Goal: Communication & Community: Answer question/provide support

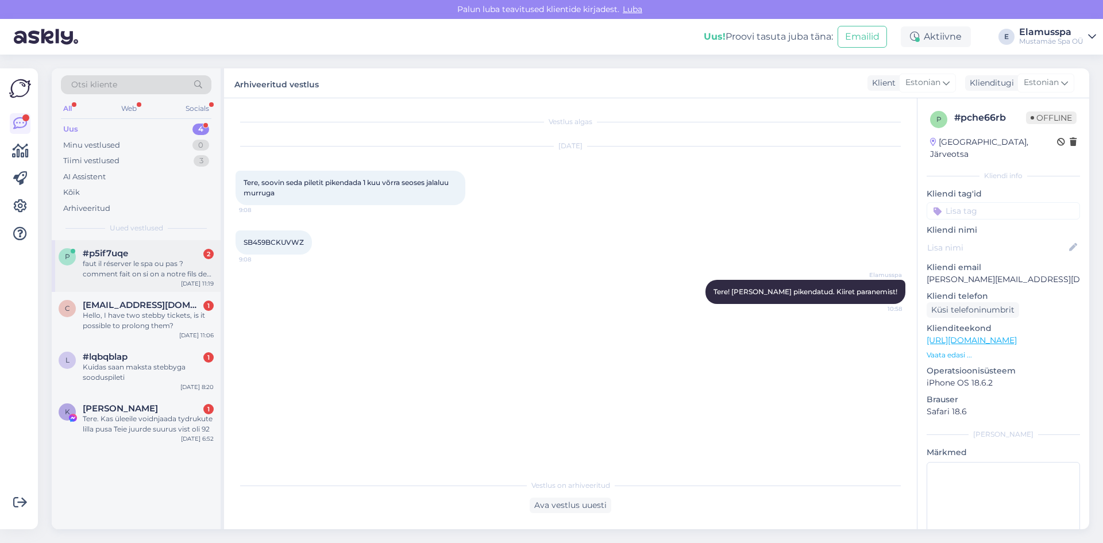
click at [153, 271] on div "faut il réserver le spa ou pas ? comment fait on si on a notre fils de 17 ans ,…" at bounding box center [148, 269] width 131 height 21
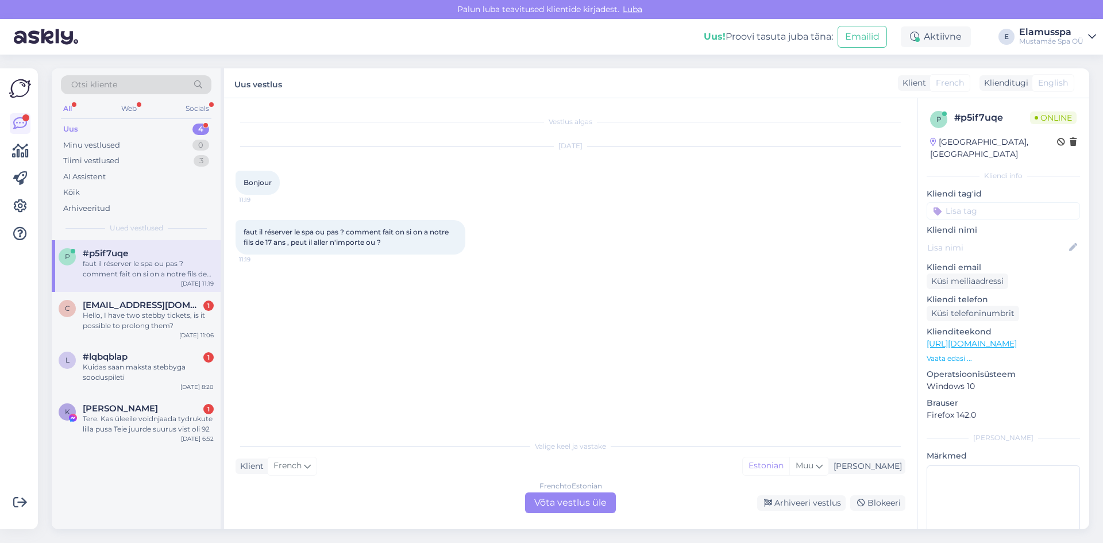
click at [564, 514] on div "Vestlus algas [DATE] Bonjour 11:19 faut il réserver le spa ou pas ? comment fai…" at bounding box center [570, 313] width 693 height 431
click at [566, 500] on div "French to Estonian Võta vestlus üle" at bounding box center [570, 502] width 91 height 21
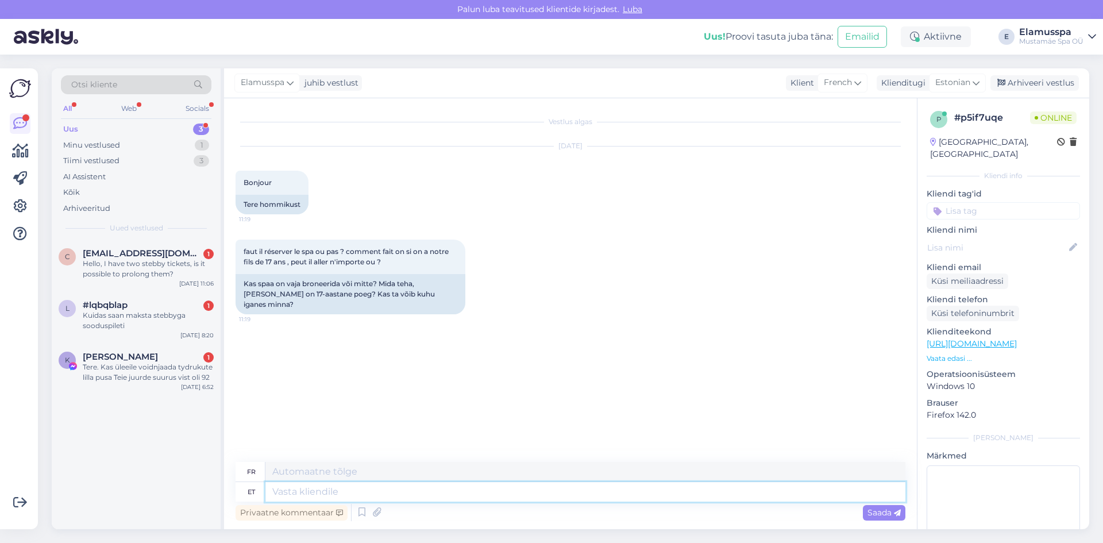
click at [342, 491] on textarea at bounding box center [585, 492] width 640 height 20
type textarea "Tere!"
type textarea "Bonjour!"
type textarea "Tere! Broneerida"
type textarea "Bonjour ! Réservez maintenant"
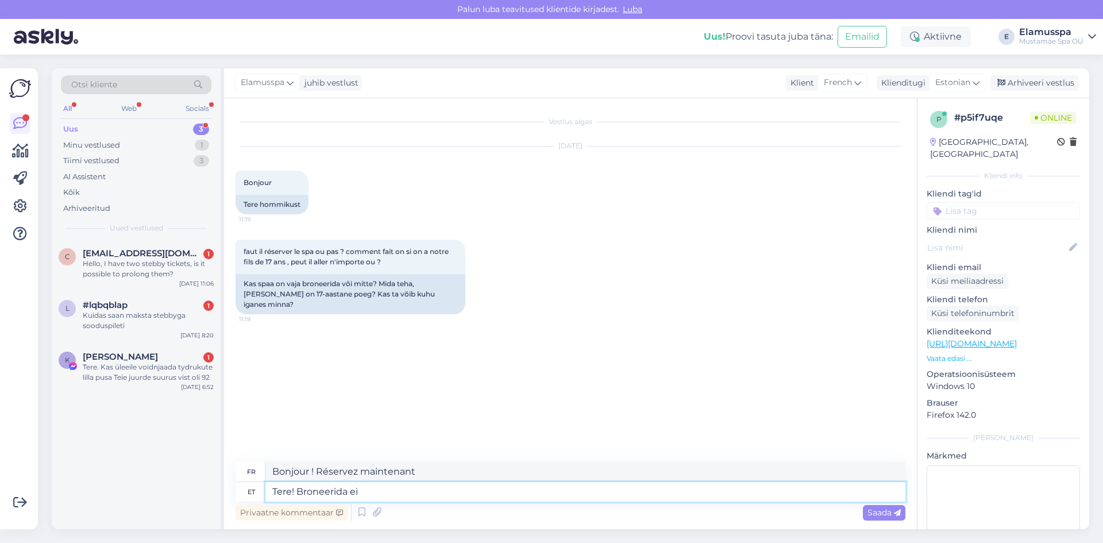
type textarea "Tere! Broneerida ei o"
type textarea "Bonjour ! Aucune réservation requise"
type textarea "Tere! Broneerida ei ole"
type textarea "Bonjour ! Il n'y a pas de réservation."
type textarea "Tere! Broneerida ei [PERSON_NAME]"
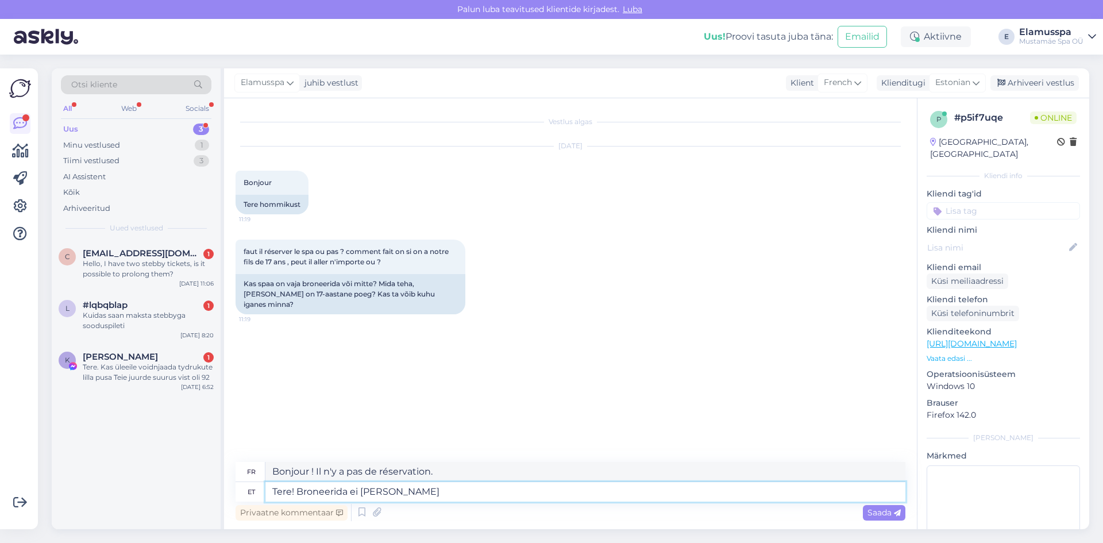
type textarea "Bonjour ! Pas besoin de réserver."
type textarea "Tere! Broneerida ei [PERSON_NAME],"
type textarea "Bonjour ! Pas besoin de réserver,"
type textarea "Tere! Broneerida ei [PERSON_NAME]."
type textarea "Bonjour ! Pas besoin de réserver."
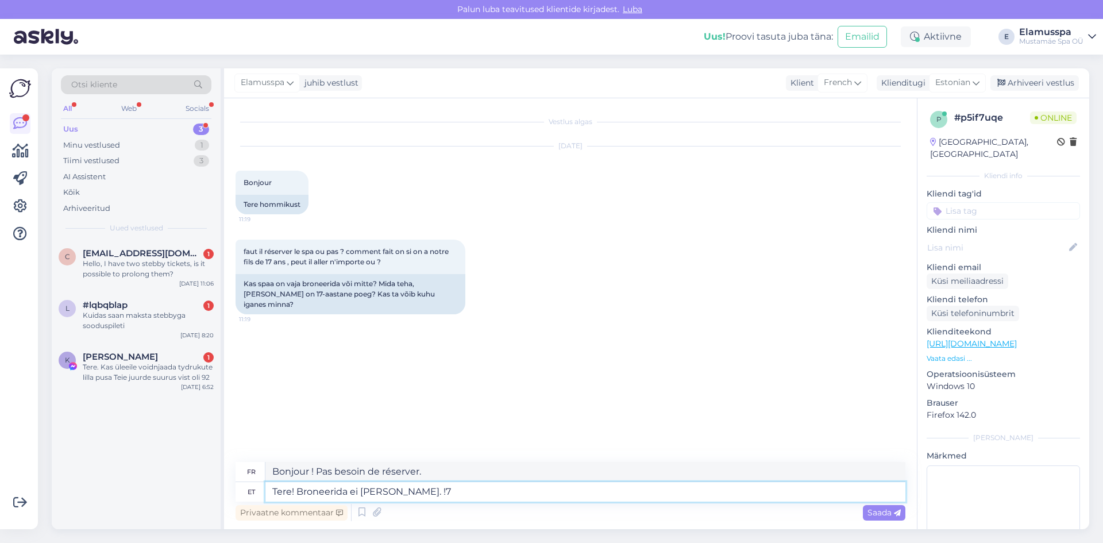
type textarea "Tere! Broneerida ei [PERSON_NAME]. !7-"
type textarea "Bonjour ! Pas besoin de réserver. !7-"
type textarea "Tere! Broneerida ei [PERSON_NAME]."
type textarea "Bonjour ! Pas besoin de réserver."
type textarea "Tere! Broneerida ei [PERSON_NAME]. 17-aastane"
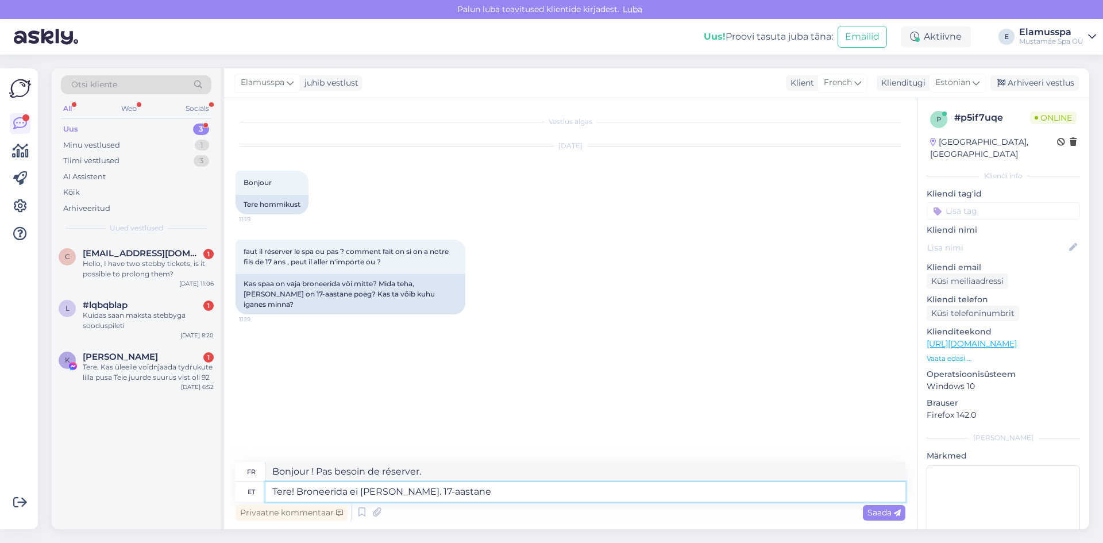
type textarea "Bonjour ! Réservation non requise. 17 ans."
type textarea "Tere! Broneerida ei [PERSON_NAME]. 17-aastane saab"
type textarea "Bonjour ! Pas besoin de réserver. Les jeunes de 17 ans peuvent"
type textarea "Tere! Broneerida ei [PERSON_NAME]. 17-aastane saab mina"
type textarea "Bonjour ! Pas besoin de réserver. J'ai 17 ans."
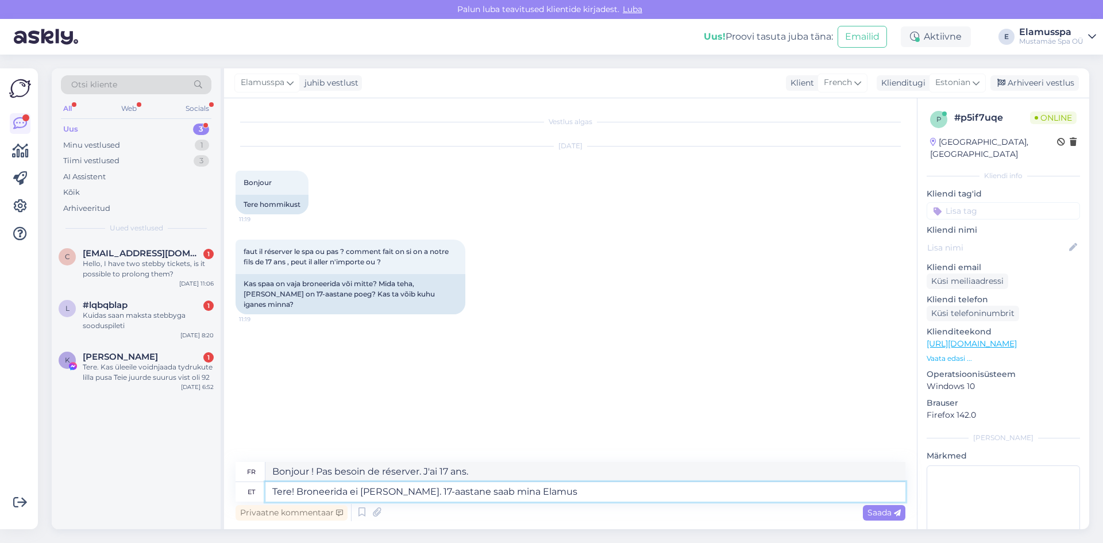
type textarea "Tere! Broneerida ei [PERSON_NAME]. 17-aastane saab mina Elamus"
type textarea "Bonjour ! Pas besoin de réserver. J'ai 17 ans et [PERSON_NAME] à Elamus."
type textarea "Tere! Broneerida ei [PERSON_NAME]. 17-aastane saab mina Elamus Spa"
type textarea "Bonjour ! Pas besoin de réserver. J'ai 17 ans et je peux aller au spa Elamus."
type textarea "Tere! Broneerida ei [PERSON_NAME]. 17-aastane saab mina Elamus Spasse"
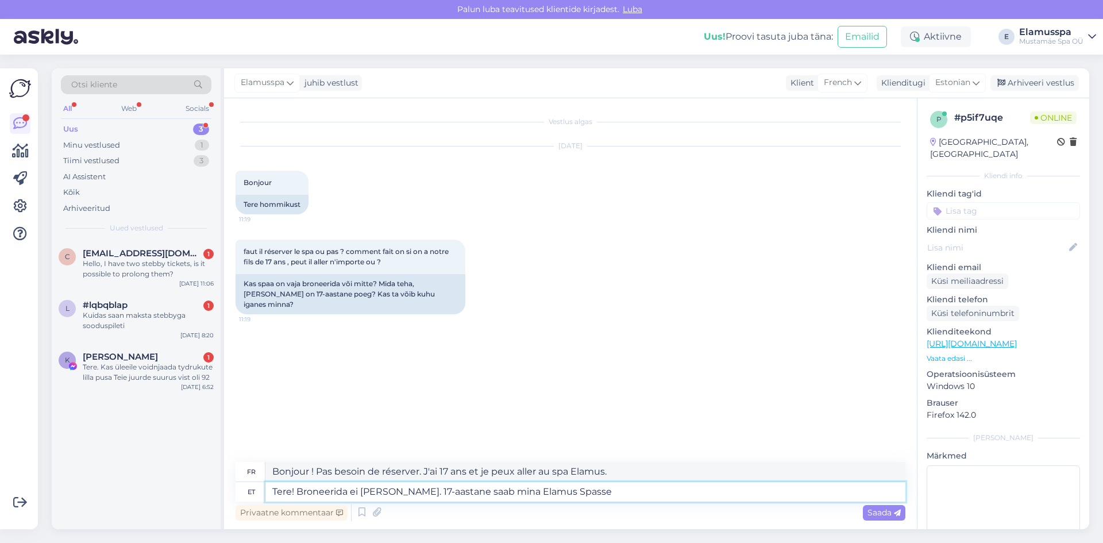
type textarea "Bonjour ! Pas besoin de réserver. Les jeunes de 17 ans peuvent venir au Spa Ela…"
type textarea "Tere! Broneerida ei [PERSON_NAME]. 17-aastane saab mina [PERSON_NAME],"
type textarea "Bonjour ! Pas besoin de réserver. J'ai 17 ans et je peux aller au spa Elamus."
type textarea "Tere! Broneerida ei [PERSON_NAME]. 17-aastane saab mina [PERSON_NAME], aga"
type textarea "Bonjour ! Pas besoin de réserver. Un jeune de 17 ans peut aller au Spa Elamus, …"
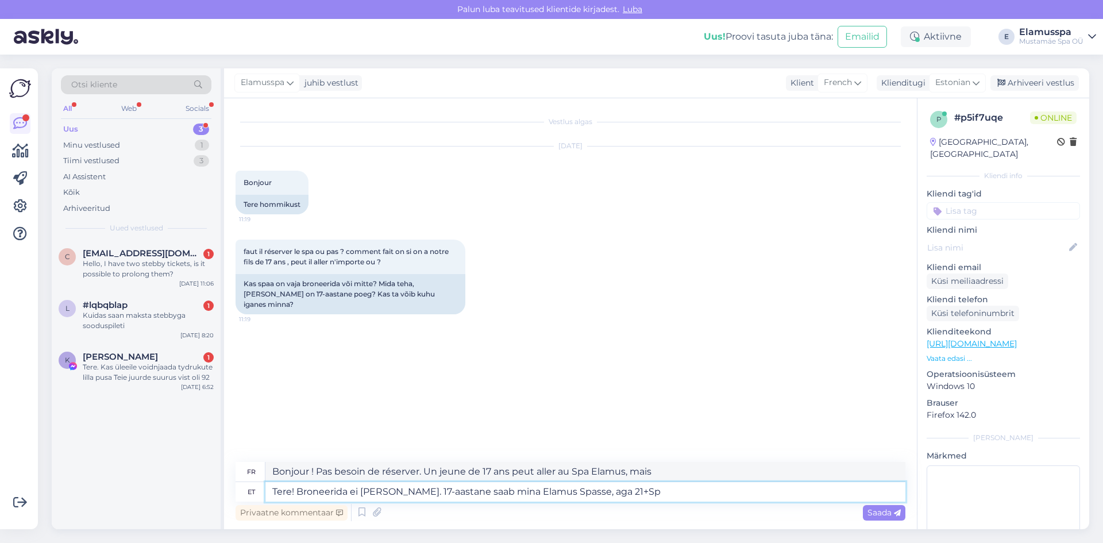
type textarea "Tere! Broneerida ei [PERSON_NAME]. 17-aastane saab mina Elamus Spasse, aga 21+S…"
type textarea "Bonjour ! Aucune réservation n'est nécessaire. L'accès au spa [GEOGRAPHIC_DATA]…"
type textarea "Tere! Broneerida ei [PERSON_NAME]. 17-aastane saab mina [PERSON_NAME], aga 21+S…"
type textarea "Bonjour ! Aucune réservation n'est nécessaire. L'accès à [GEOGRAPHIC_DATA] est …"
type textarea "Tere! Broneerida ei [PERSON_NAME]. 17-aastane saab mina [PERSON_NAME], aga 21+S…"
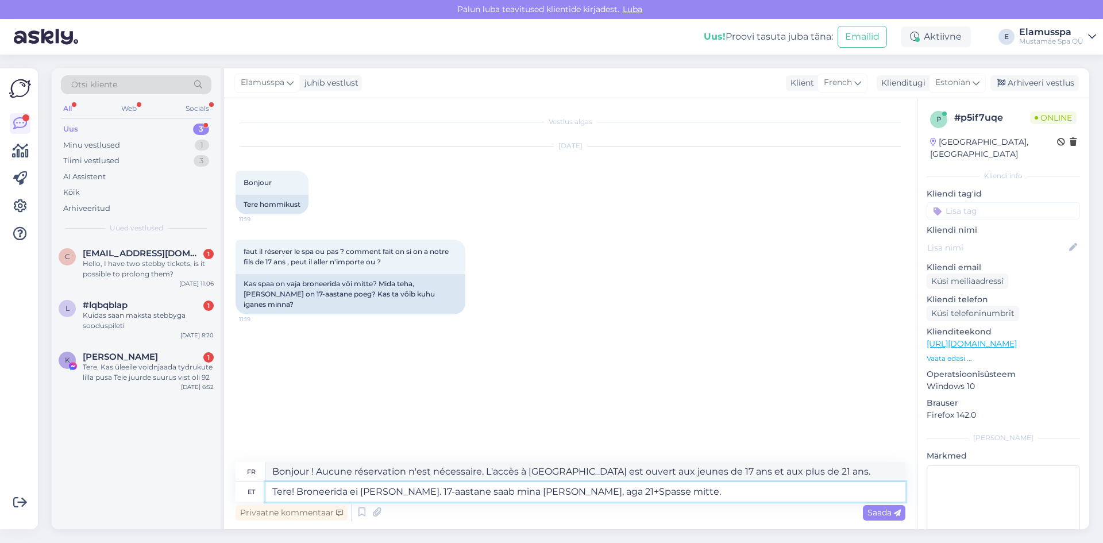
type textarea "Bonjour ! Pas besoin de réserver. L'accès au [GEOGRAPHIC_DATA] est ouvert aux j…"
type textarea "Tere! Broneerida ei [PERSON_NAME]. 17-aastane saab mina [PERSON_NAME], aga 21+S…"
click at [871, 514] on span "Saada" at bounding box center [883, 512] width 33 height 10
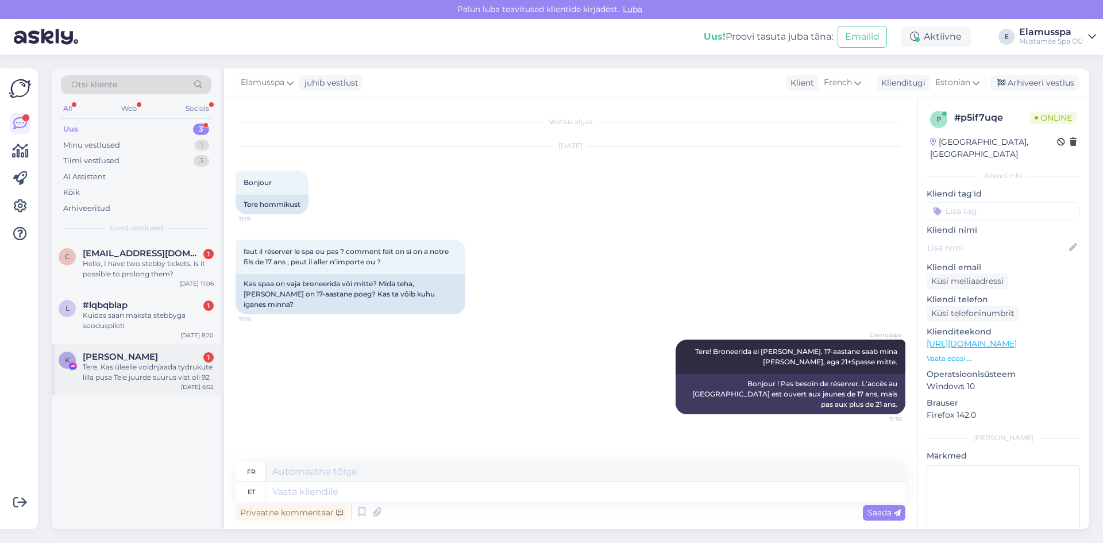
click at [128, 384] on div "K [PERSON_NAME] 1 Tere. Kas üleeile voidnjaada tydrukute lilla pusa Teie juurde…" at bounding box center [136, 370] width 169 height 52
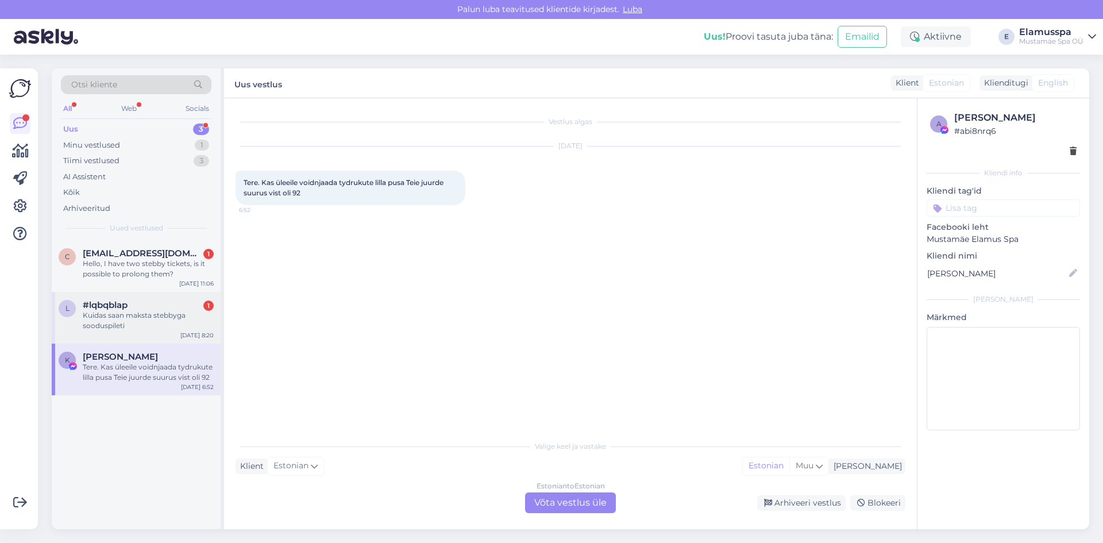
click at [86, 308] on span "#lqbqblap" at bounding box center [105, 305] width 45 height 10
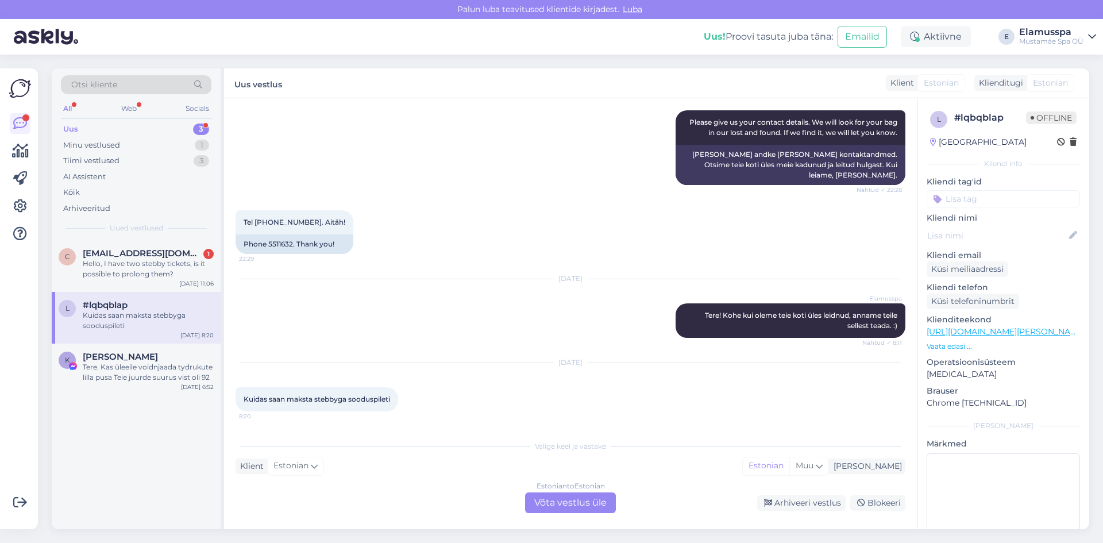
click at [548, 500] on div "Estonian to Estonian Võta vestlus üle" at bounding box center [570, 502] width 91 height 21
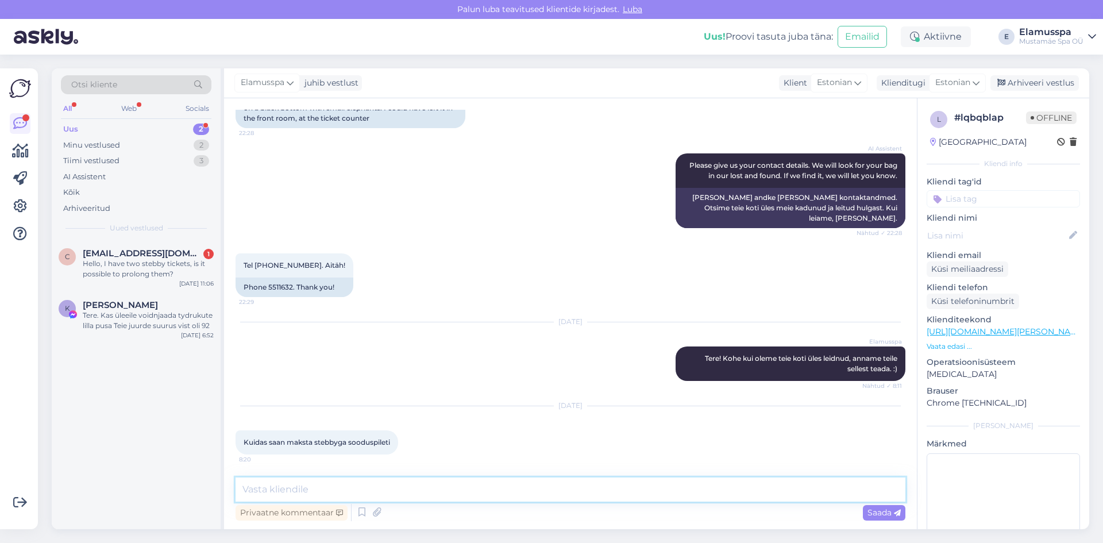
click at [530, 485] on textarea at bounding box center [571, 489] width 670 height 24
type textarea "Tere! Seda saab osta kohapealt."
click at [887, 515] on span "Saada" at bounding box center [883, 512] width 33 height 10
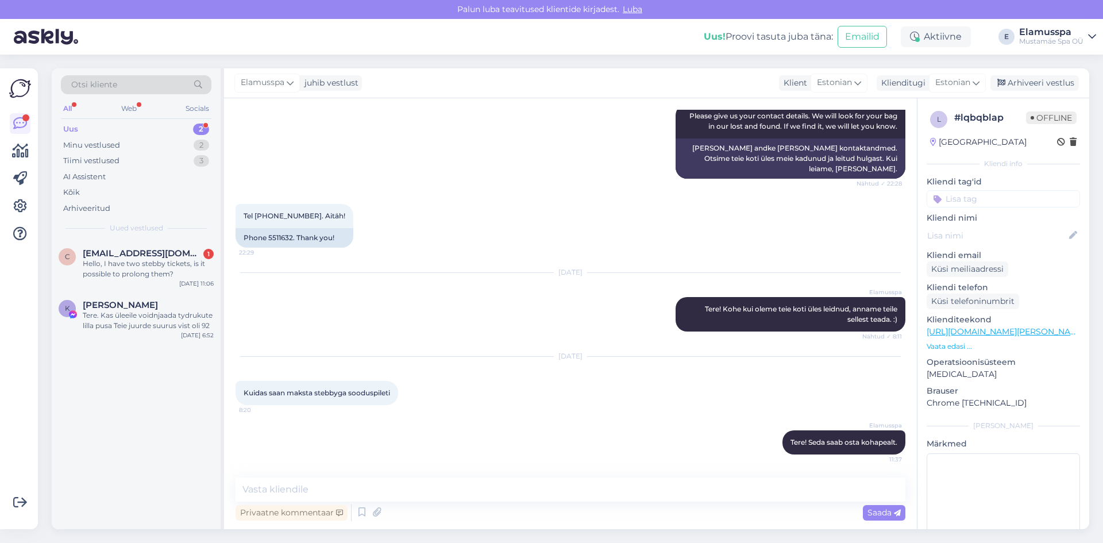
click at [1020, 68] on div "Otsi kliente All Web Socials Uus 2 Minu vestlused 2 Tiimi vestlused 3 AI Assist…" at bounding box center [574, 299] width 1058 height 488
click at [1021, 80] on div "Arhiveeri vestlus" at bounding box center [1034, 83] width 88 height 16
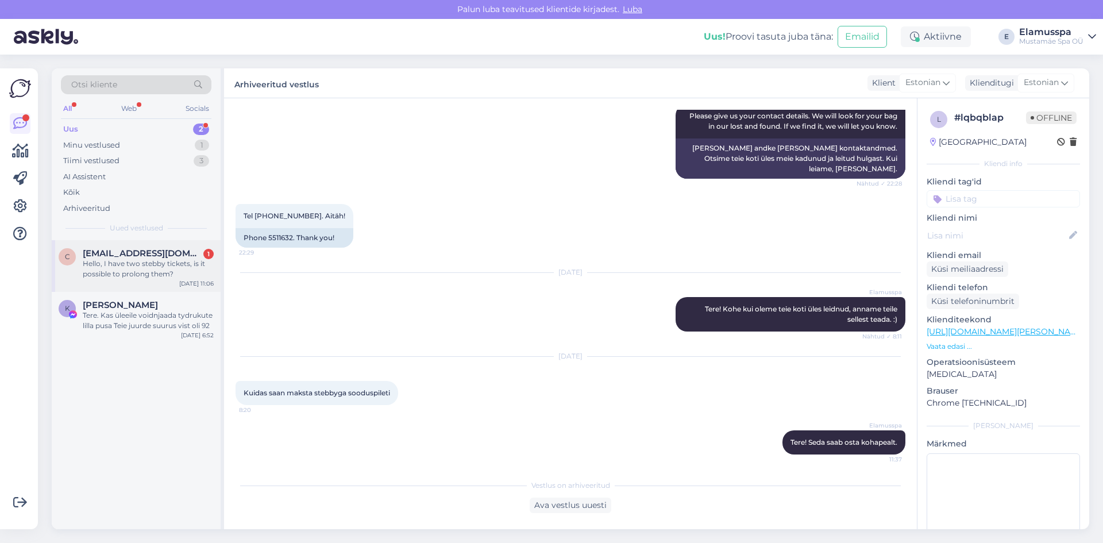
click at [175, 264] on div "Hello, I have two stebby tickets, is it possible to prolong them?" at bounding box center [148, 269] width 131 height 21
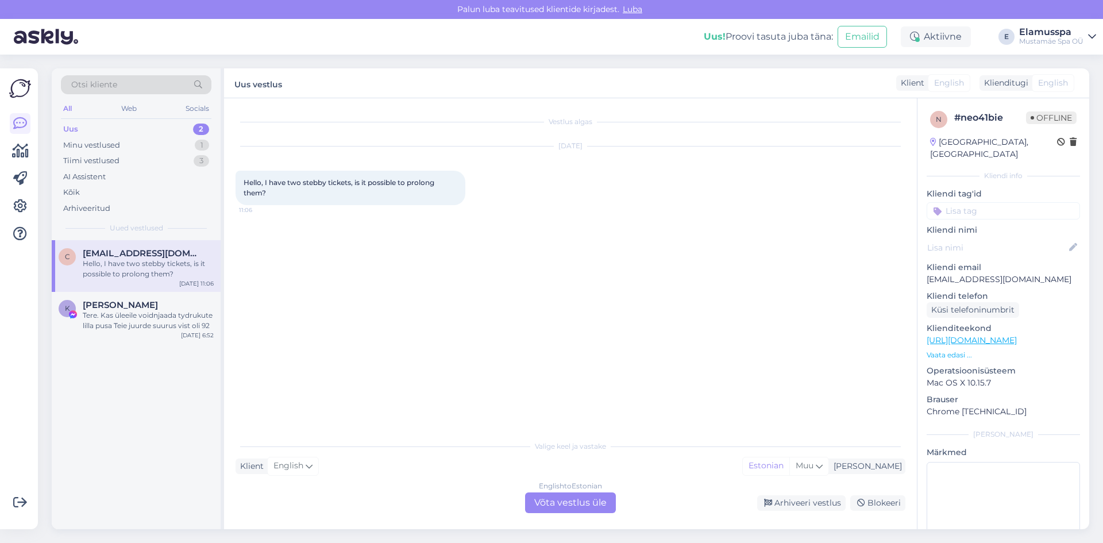
click at [554, 492] on div "English to Estonian Võta vestlus üle" at bounding box center [570, 502] width 91 height 21
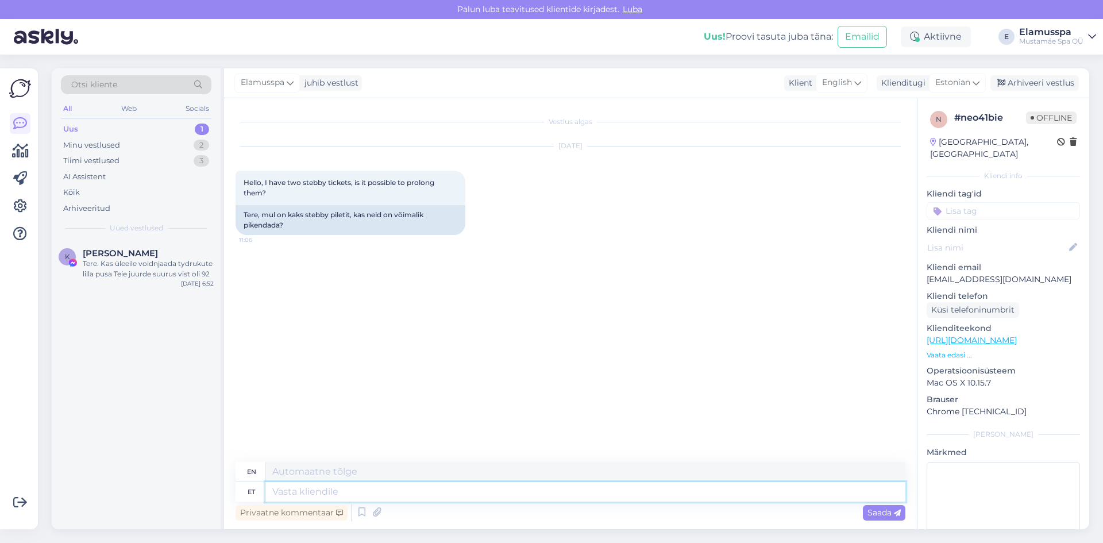
click at [541, 486] on textarea at bounding box center [585, 492] width 640 height 20
type textarea "T"
click at [832, 85] on span "English" at bounding box center [837, 82] width 30 height 13
type input "w"
type input "es"
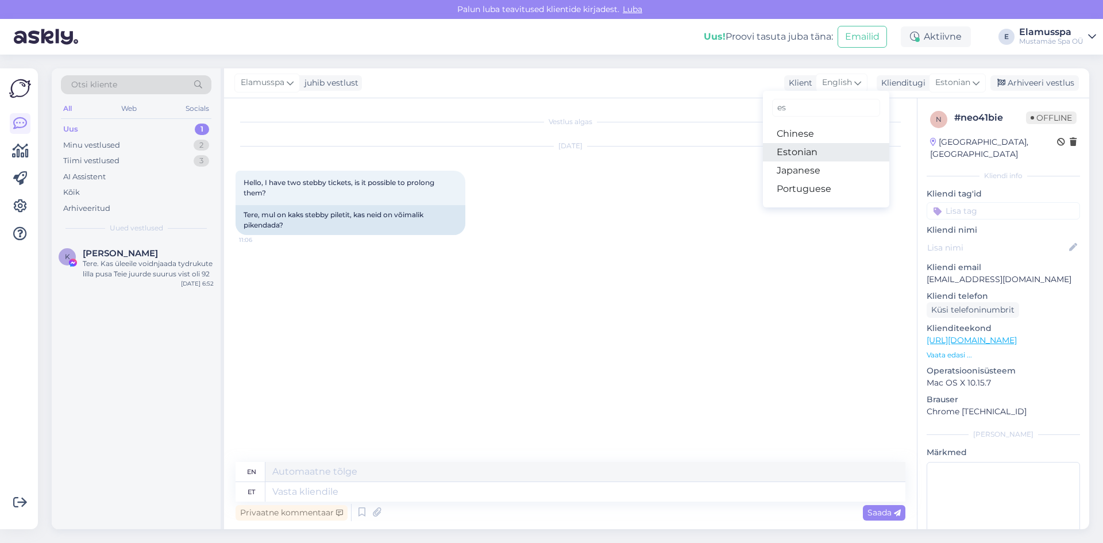
click at [813, 151] on link "Estonian" at bounding box center [826, 152] width 126 height 18
click at [369, 477] on textarea at bounding box center [571, 489] width 670 height 24
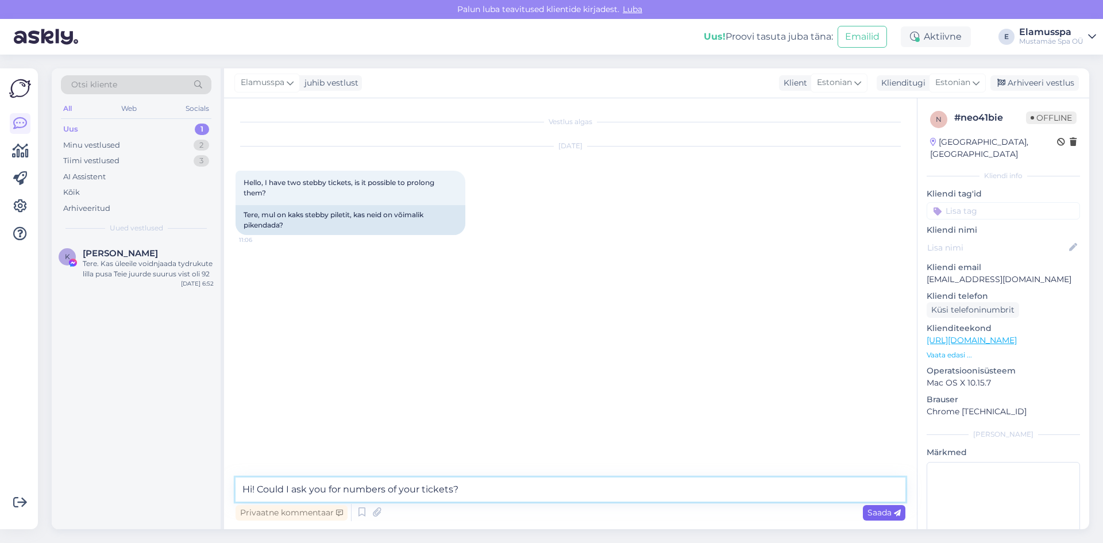
type textarea "Hi! Could I ask you for numbers of your tickets?"
click at [896, 516] on icon at bounding box center [897, 513] width 7 height 7
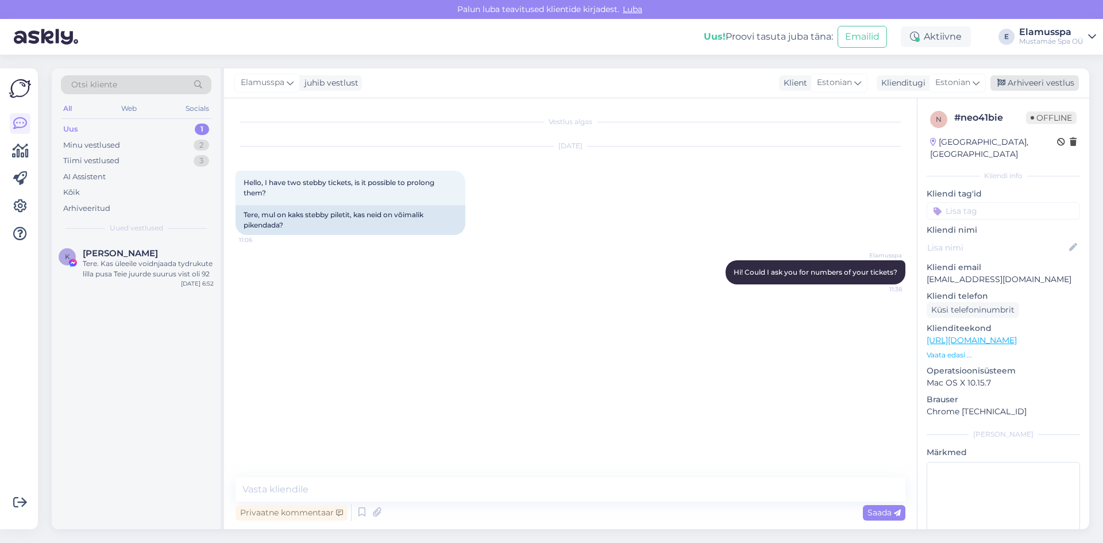
click at [1058, 76] on div "Arhiveeri vestlus" at bounding box center [1034, 83] width 88 height 16
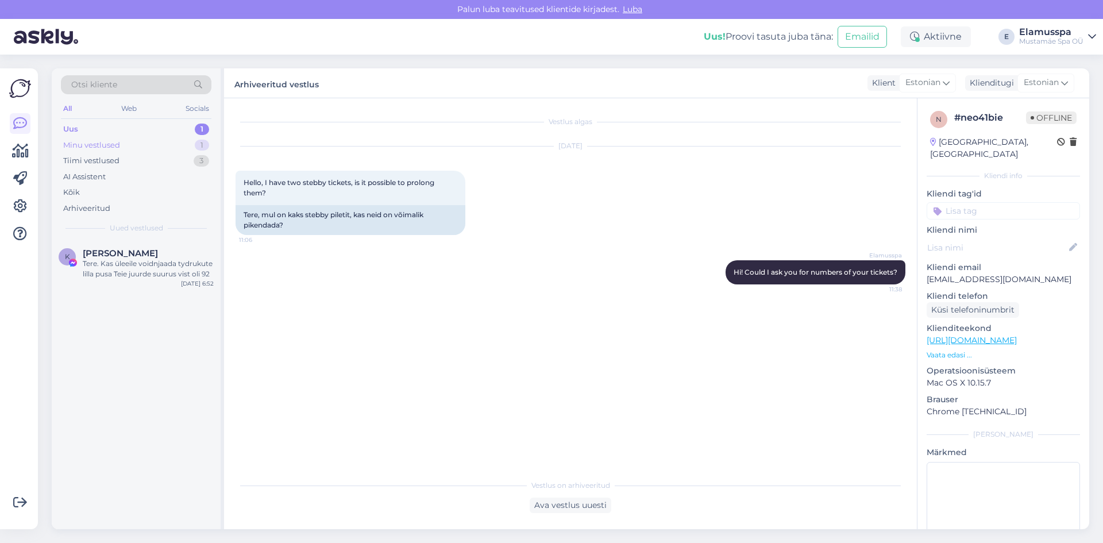
click at [159, 144] on div "Minu vestlused 1" at bounding box center [136, 145] width 151 height 16
click at [149, 268] on div "Tere! Broneerida ei [PERSON_NAME]. 17-aastane saab mina [PERSON_NAME], aga 21+S…" at bounding box center [148, 269] width 131 height 21
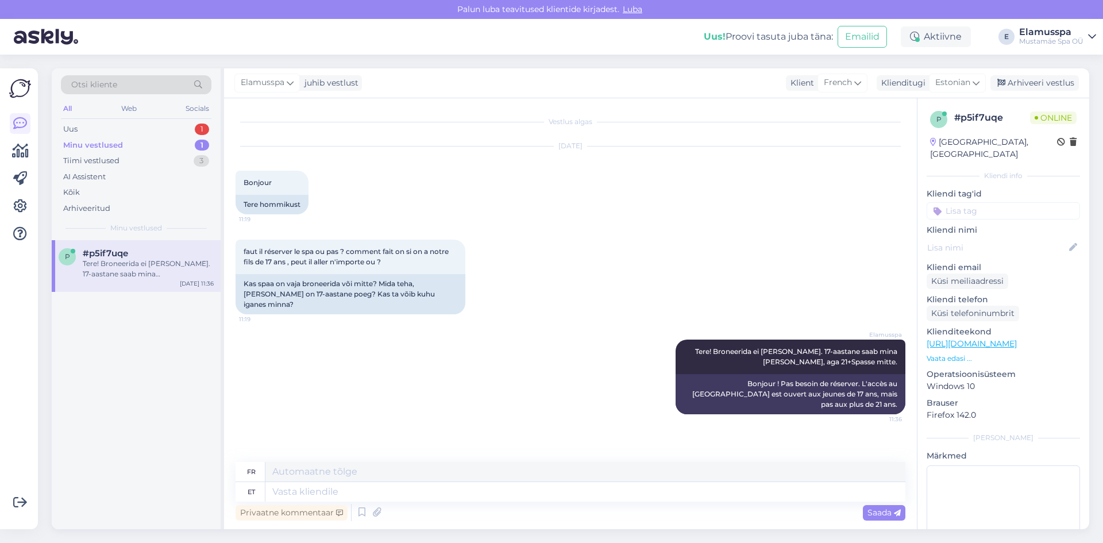
drag, startPoint x: 989, startPoint y: 140, endPoint x: 731, endPoint y: 221, distance: 270.9
click at [731, 220] on div "Vestlus algas [DATE] Bonjour 11:19 Tere hommikust faut il réserver le spa ou pa…" at bounding box center [656, 313] width 865 height 431
click at [731, 221] on div "[DATE] Bonjour 11:19 Tere hommikust" at bounding box center [571, 180] width 670 height 93
drag, startPoint x: 237, startPoint y: 175, endPoint x: 322, endPoint y: 241, distance: 107.2
click at [322, 241] on div "Vestlus algas [DATE] Bonjour 11:19 Tere hommikust faut il réserver le spa ou pa…" at bounding box center [576, 281] width 680 height 342
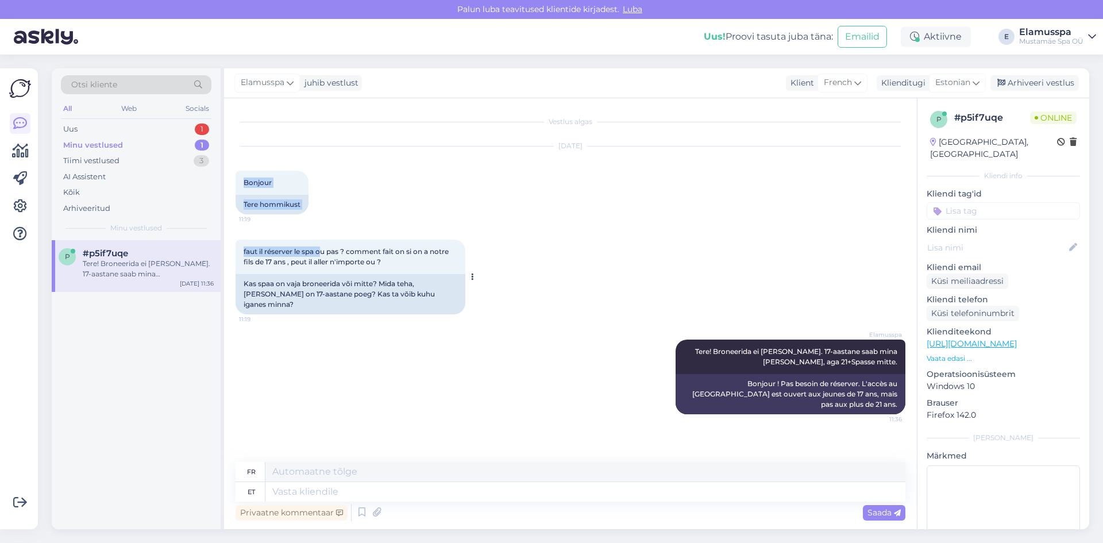
click at [322, 241] on div "faut il réserver le spa ou pas ? comment fait on si on a notre fils de 17 ans ,…" at bounding box center [351, 257] width 230 height 34
drag, startPoint x: 246, startPoint y: 249, endPoint x: 383, endPoint y: 269, distance: 137.6
click at [383, 269] on div "faut il réserver le spa ou pas ? comment fait on si on a notre fils de 17 ans ,…" at bounding box center [351, 257] width 230 height 34
click at [385, 268] on div "faut il réserver le spa ou pas ? comment fait on si on a notre fils de 17 ans ,…" at bounding box center [351, 257] width 230 height 34
drag, startPoint x: 365, startPoint y: 261, endPoint x: 240, endPoint y: 254, distance: 125.4
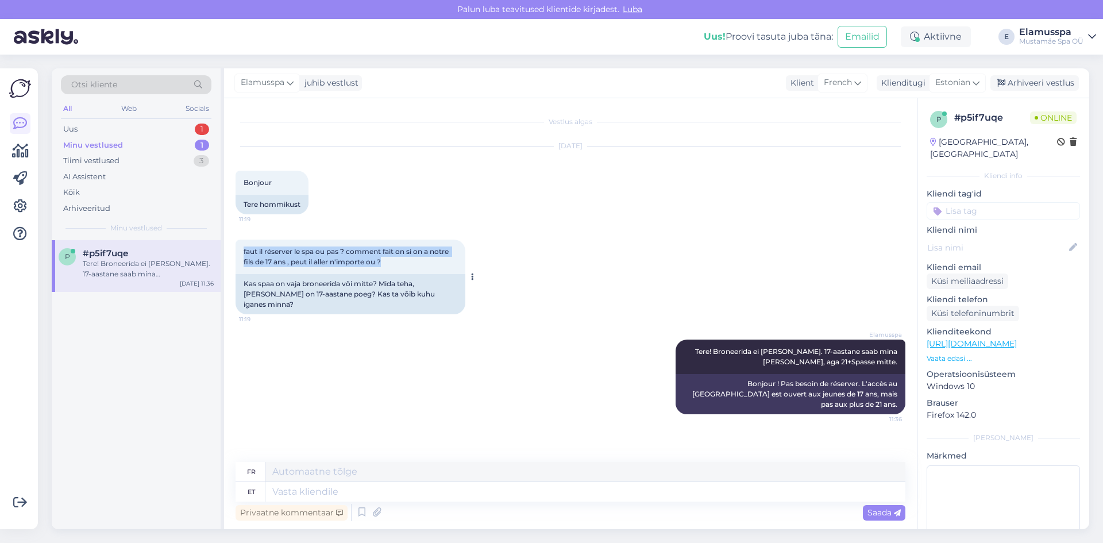
click at [240, 254] on div "faut il réserver le spa ou pas ? comment fait on si on a notre fils de 17 ans ,…" at bounding box center [351, 257] width 230 height 34
copy span "faut il réserver le spa ou pas ? comment fait on si on a notre fils de 17 ans ,…"
click at [684, 346] on div "Elamusspa Tere! Broneerida ei [PERSON_NAME]. 17-aastane saab mina [PERSON_NAME]…" at bounding box center [791, 356] width 230 height 34
click at [153, 120] on div "Otsi kliente All Web Socials Uus 1 Minu vestlused 1 Tiimi vestlused 3 AI Assist…" at bounding box center [136, 154] width 169 height 172
click at [160, 125] on div "Uus 1" at bounding box center [136, 129] width 151 height 16
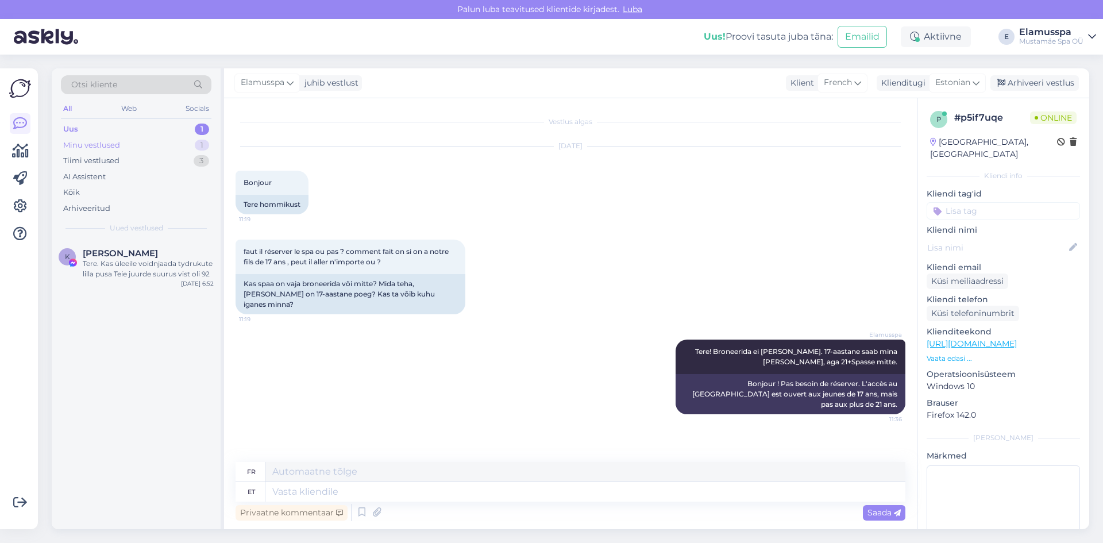
click at [130, 138] on div "Minu vestlused 1" at bounding box center [136, 145] width 151 height 16
click at [134, 152] on div "Minu vestlused 1" at bounding box center [136, 145] width 151 height 16
click at [126, 168] on div "Tiimi vestlused 3" at bounding box center [136, 161] width 151 height 16
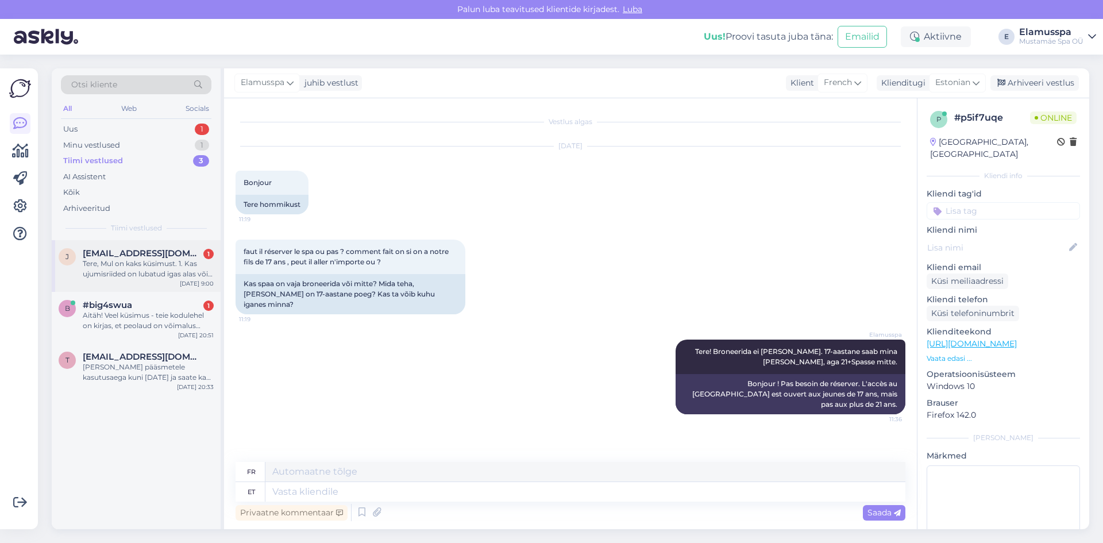
click at [115, 282] on div "j [EMAIL_ADDRESS][DOMAIN_NAME] 1 Tere, Mul on kaks küsimust. 1. Kas ujumisriide…" at bounding box center [136, 266] width 169 height 52
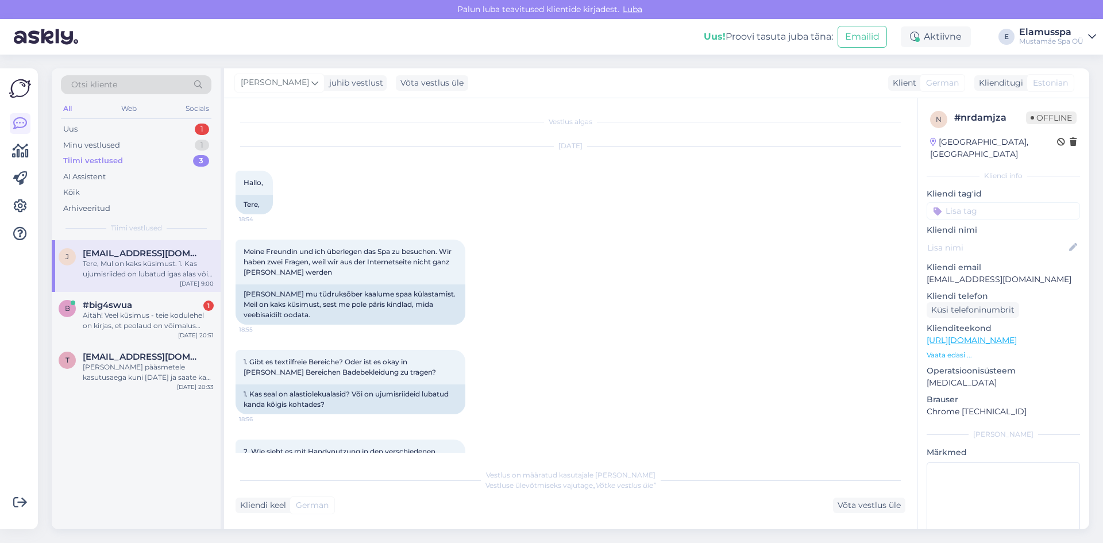
scroll to position [402, 0]
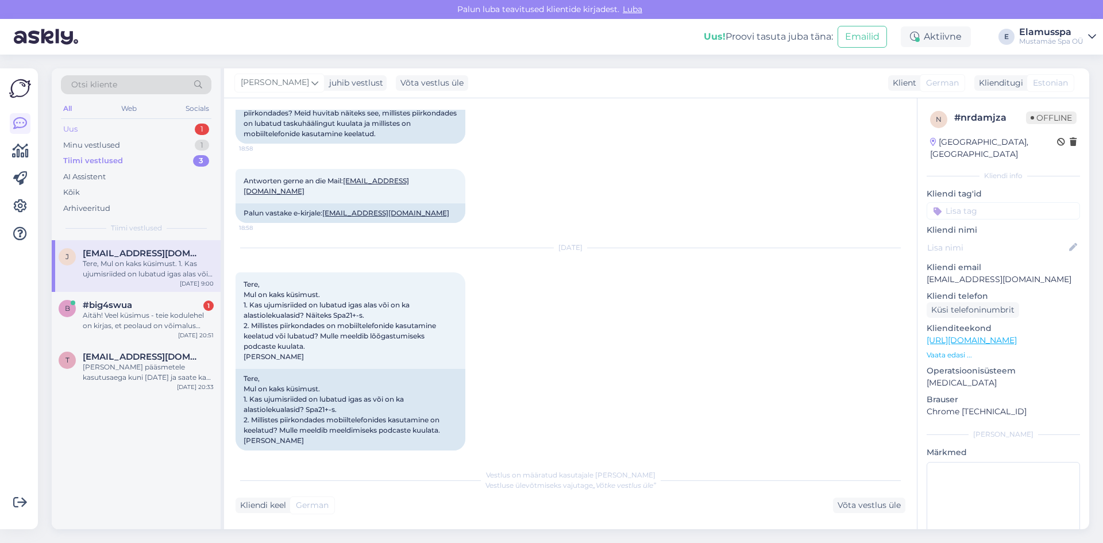
click at [129, 133] on div "Uus 1" at bounding box center [136, 129] width 151 height 16
